Goal: Use online tool/utility: Utilize a website feature to perform a specific function

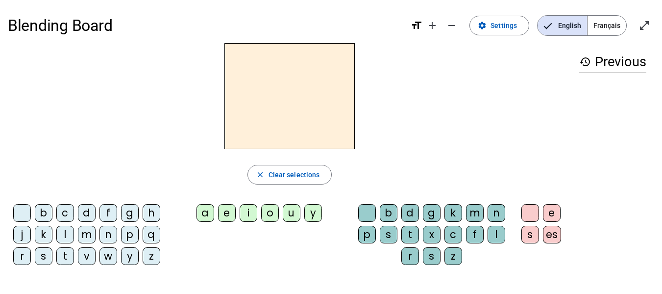
click at [62, 243] on div "l" at bounding box center [65, 234] width 18 height 18
click at [204, 214] on div "a" at bounding box center [206, 213] width 18 height 18
click at [233, 220] on div "e" at bounding box center [227, 213] width 18 height 18
click at [293, 212] on div "u" at bounding box center [292, 213] width 18 height 18
click at [63, 258] on div "t" at bounding box center [65, 256] width 18 height 18
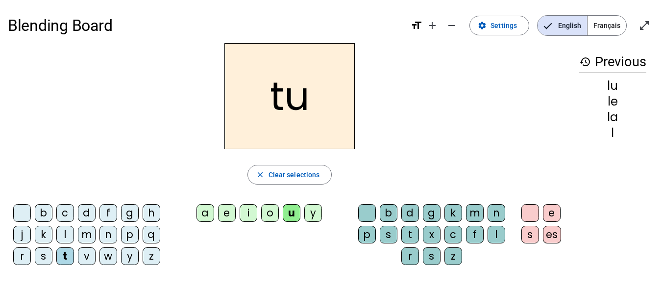
click at [225, 217] on div "e" at bounding box center [227, 213] width 18 height 18
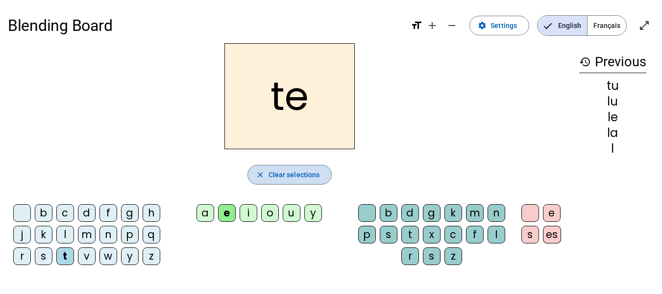
click at [285, 179] on span "Clear selections" at bounding box center [294, 175] width 51 height 12
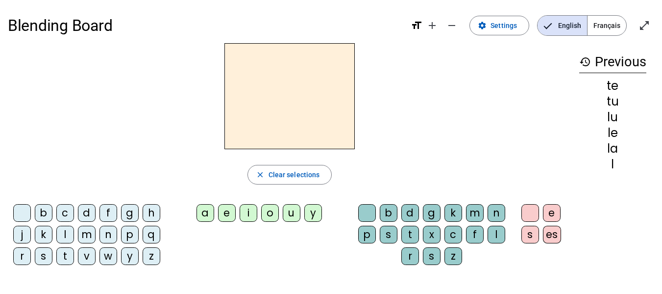
click at [64, 237] on div "l" at bounding box center [65, 234] width 18 height 18
click at [209, 213] on div "a" at bounding box center [206, 213] width 18 height 18
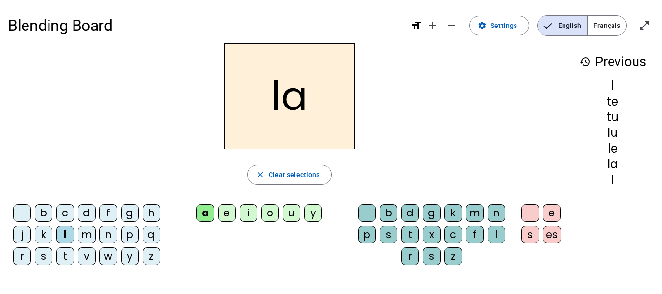
click at [227, 217] on div "e" at bounding box center [227, 213] width 18 height 18
click at [287, 211] on div "u" at bounding box center [292, 213] width 18 height 18
click at [63, 258] on div "t" at bounding box center [65, 256] width 18 height 18
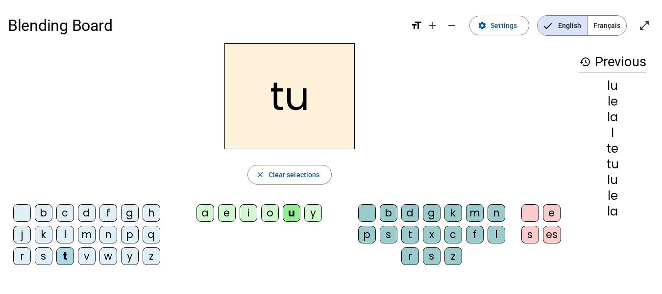
click at [226, 214] on div "e" at bounding box center [227, 213] width 18 height 18
click at [206, 215] on div "a" at bounding box center [206, 213] width 18 height 18
